Goal: Ask a question

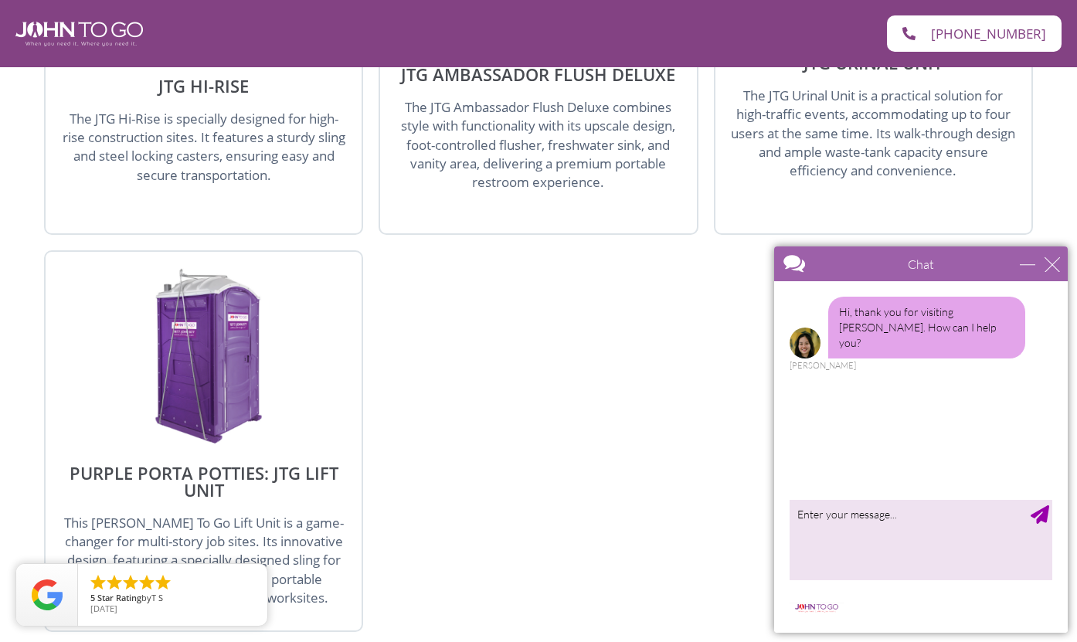
scroll to position [2346, 0]
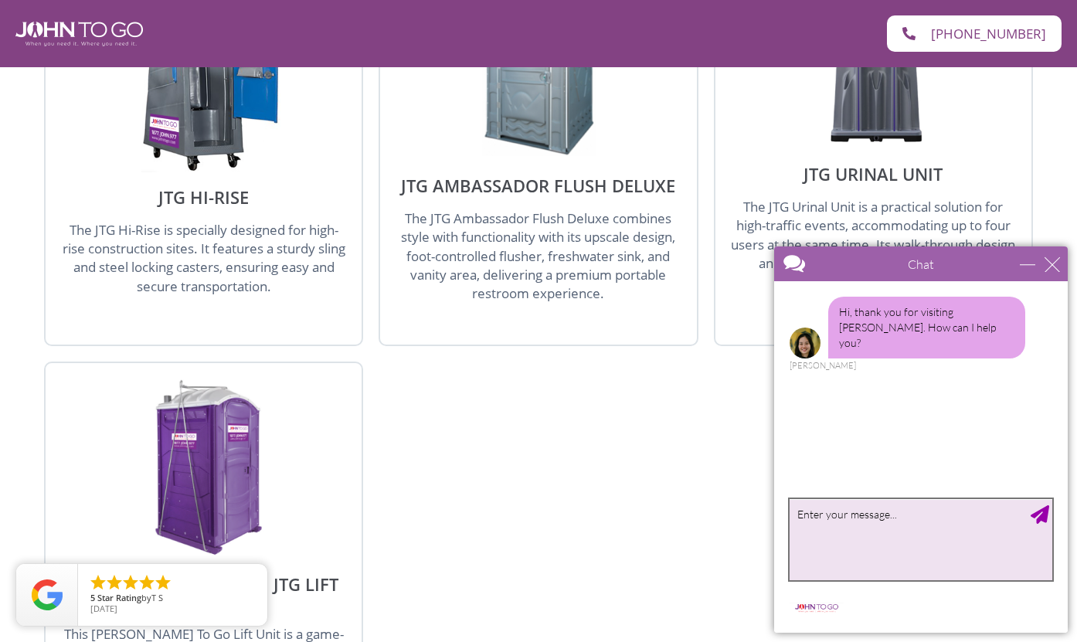
click at [870, 536] on textarea "type your message" at bounding box center [921, 539] width 263 height 81
type textarea "Im just curious - how much to rent a portapoptty for 2 days whiel construction …"
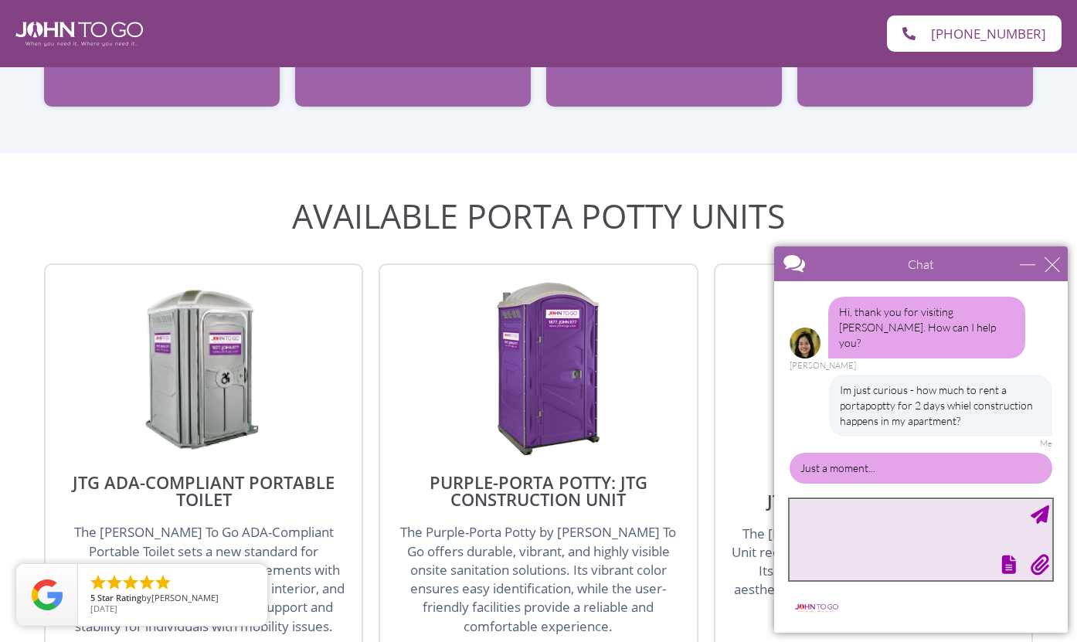
scroll to position [1617, 0]
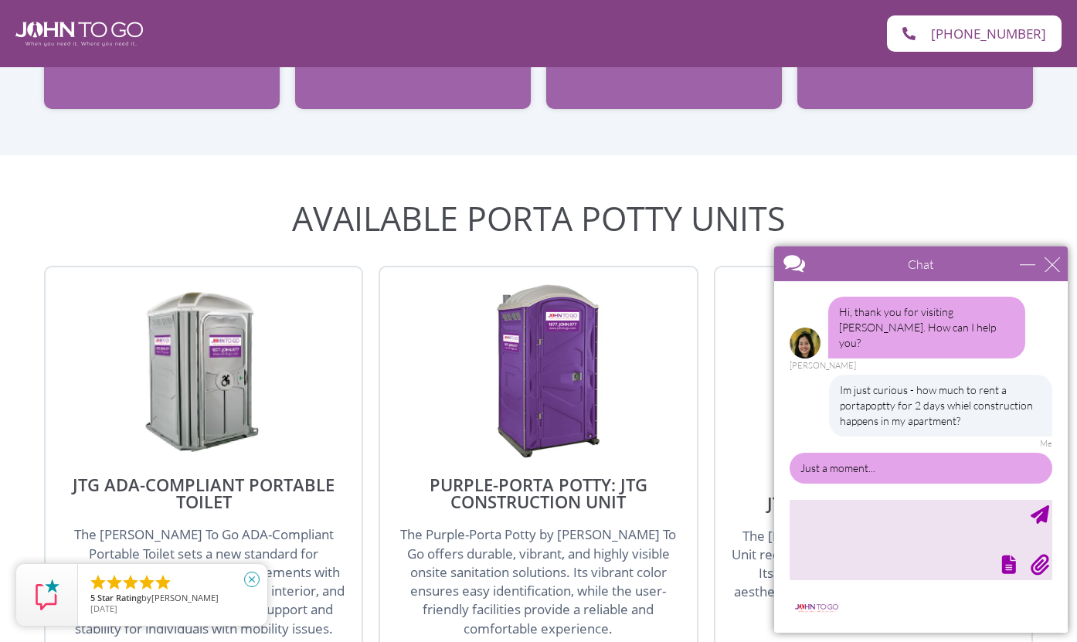
click at [250, 583] on icon "close" at bounding box center [251, 579] width 15 height 15
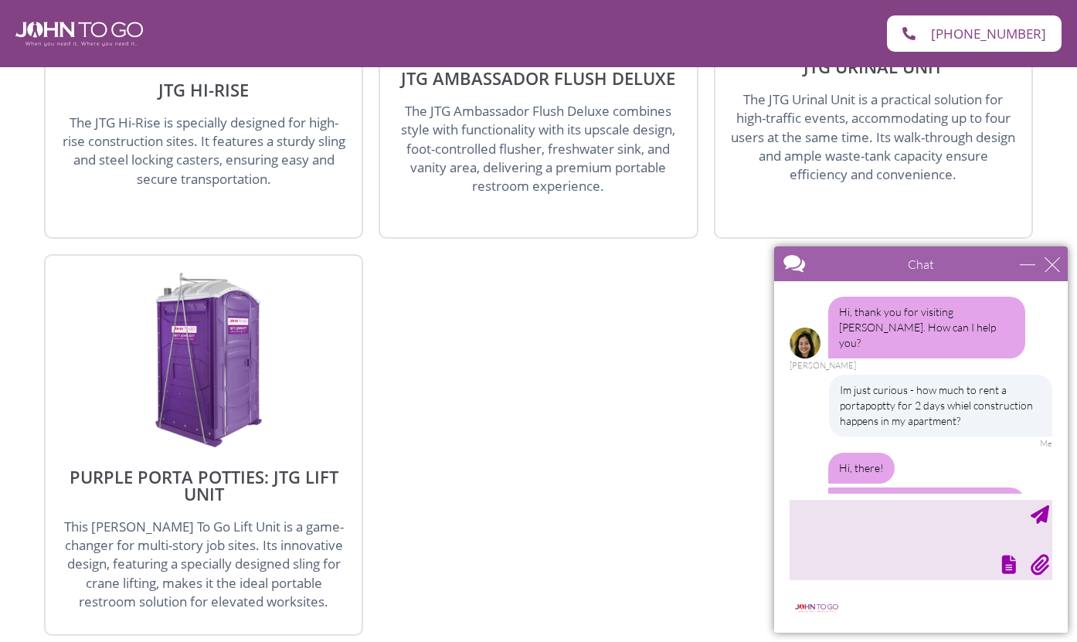
scroll to position [56, 0]
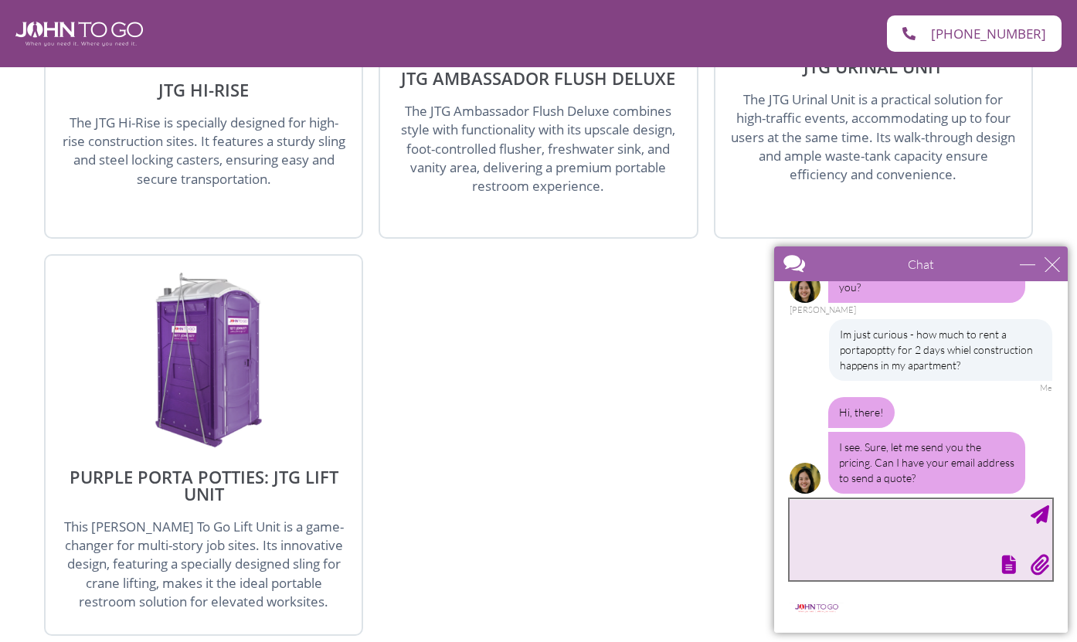
click at [850, 531] on textarea "type your message" at bounding box center [921, 539] width 263 height 81
type textarea "m"
type textarea "W"
type textarea "Nah. I'm really just trying to understand cost. You were the first web page I l…"
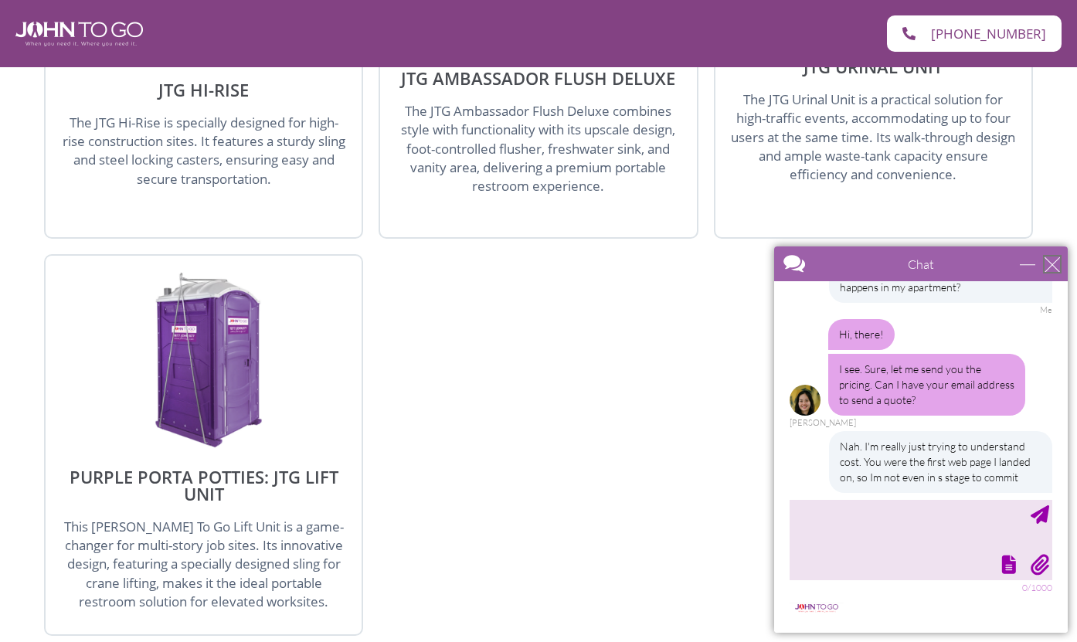
click at [1052, 266] on div "close" at bounding box center [1052, 264] width 15 height 15
type input "Continue Chat"
type input "End Chat"
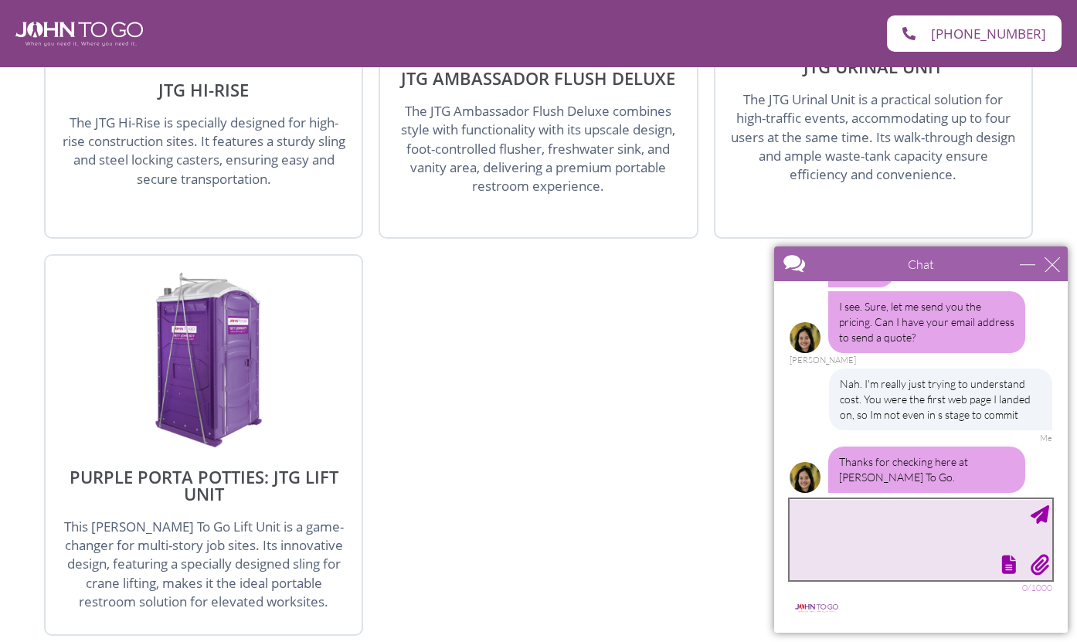
scroll to position [243, 0]
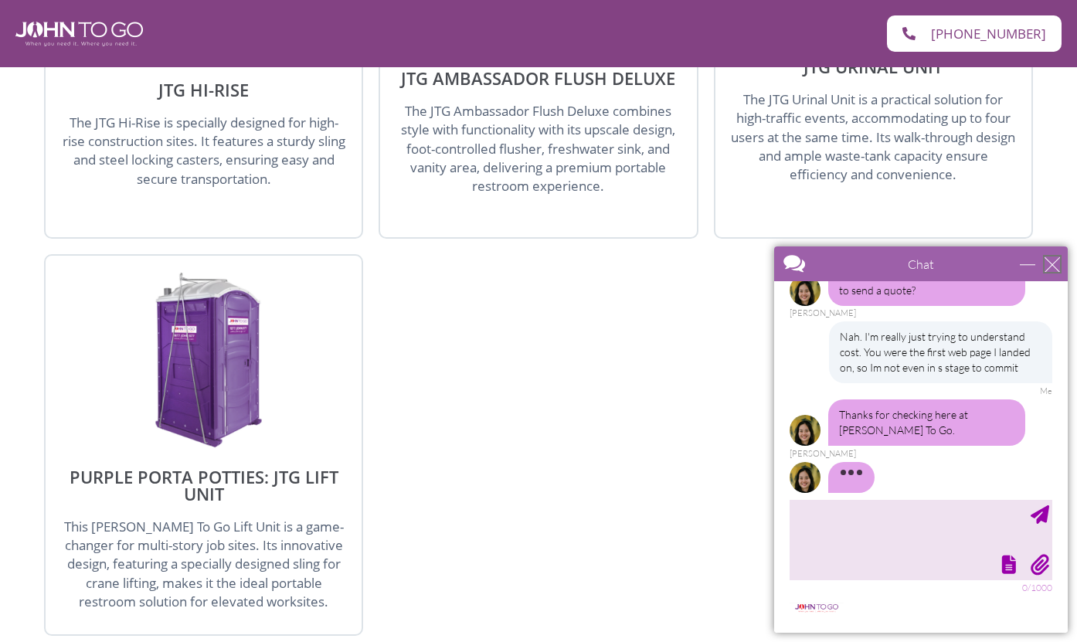
click at [1049, 267] on div "close" at bounding box center [1052, 264] width 15 height 15
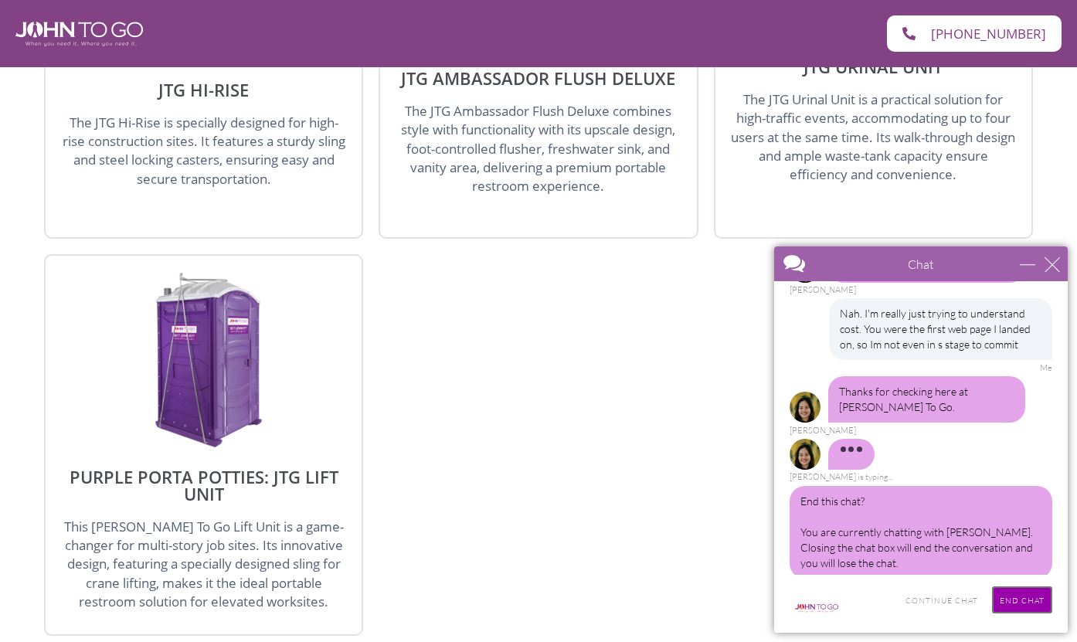
click at [1015, 599] on input "End Chat" at bounding box center [1022, 599] width 60 height 27
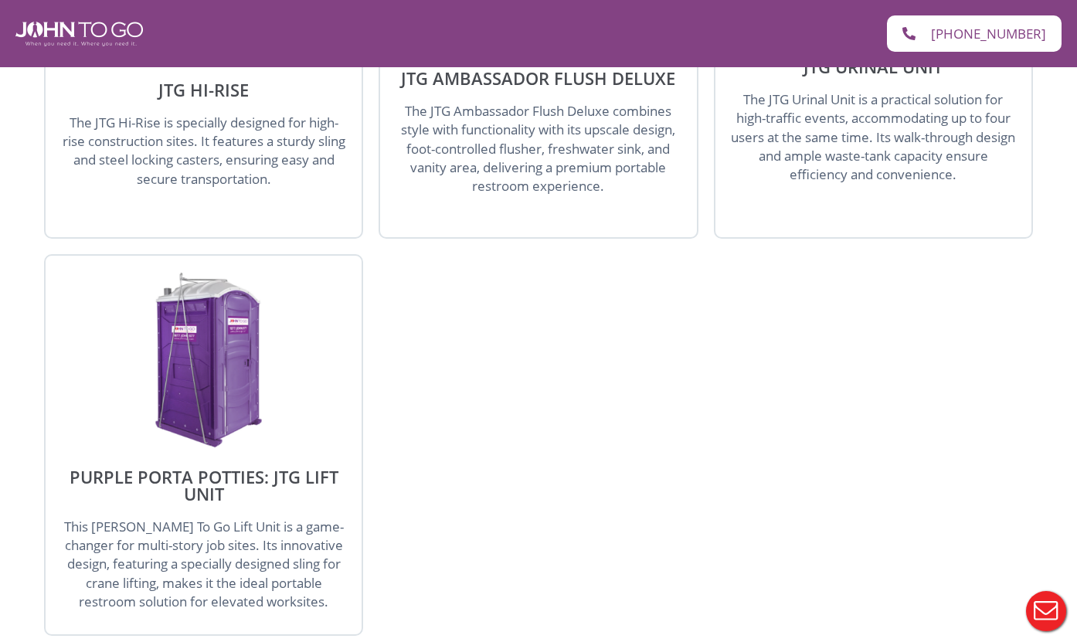
scroll to position [0, 0]
